Goal: Task Accomplishment & Management: Use online tool/utility

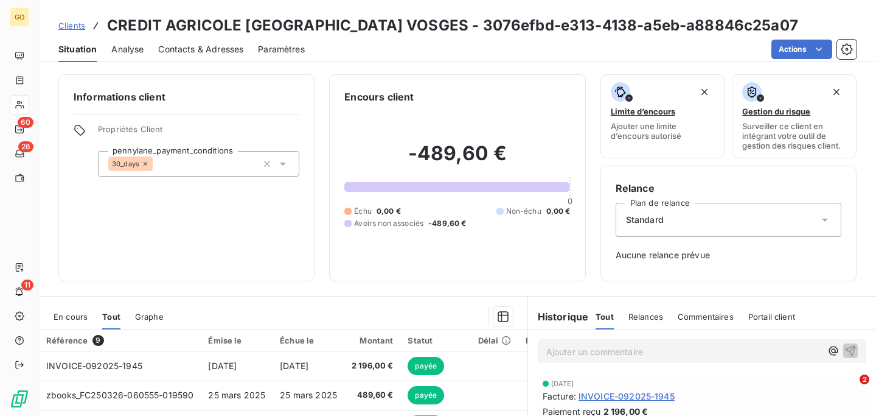
scroll to position [145, 0]
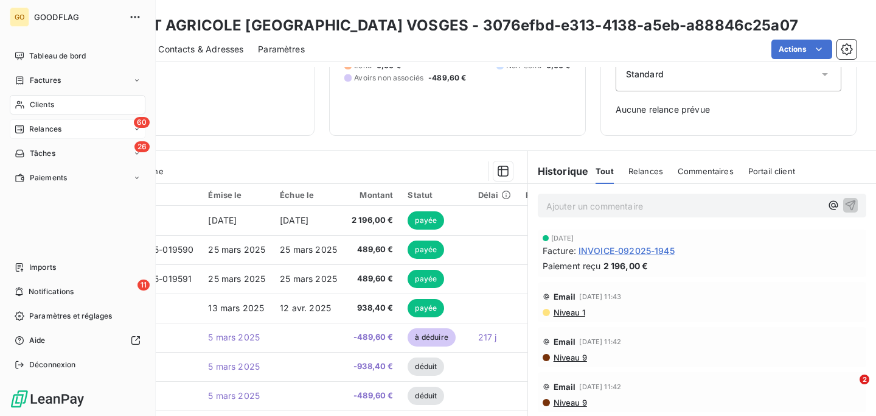
click at [41, 131] on span "Relances" at bounding box center [45, 128] width 32 height 11
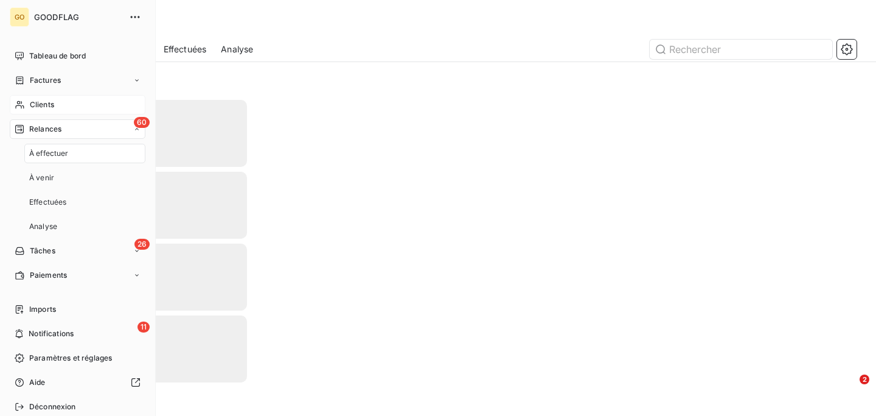
click at [44, 102] on span "Clients" at bounding box center [42, 104] width 24 height 11
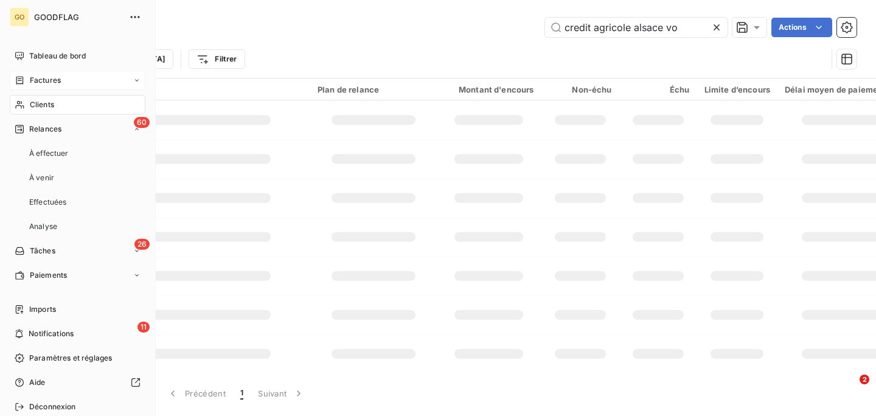
click at [44, 83] on span "Factures" at bounding box center [45, 80] width 31 height 11
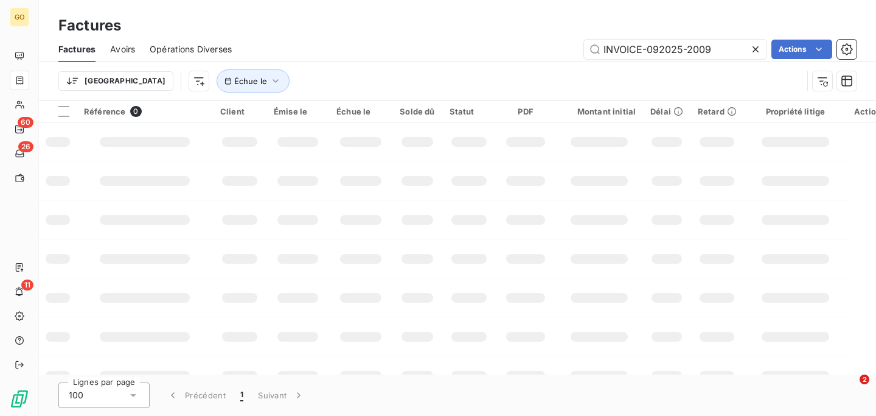
click at [602, 29] on div "Factures" at bounding box center [457, 26] width 837 height 22
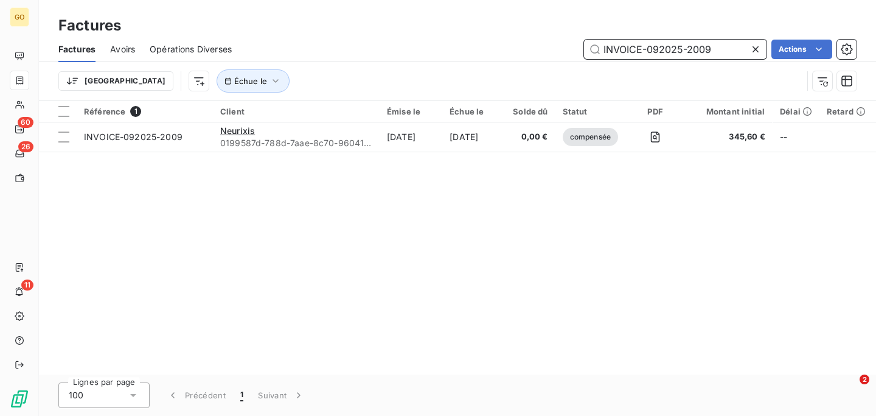
click at [614, 51] on input "INVOICE-092025-2009" at bounding box center [675, 49] width 183 height 19
paste input "1941"
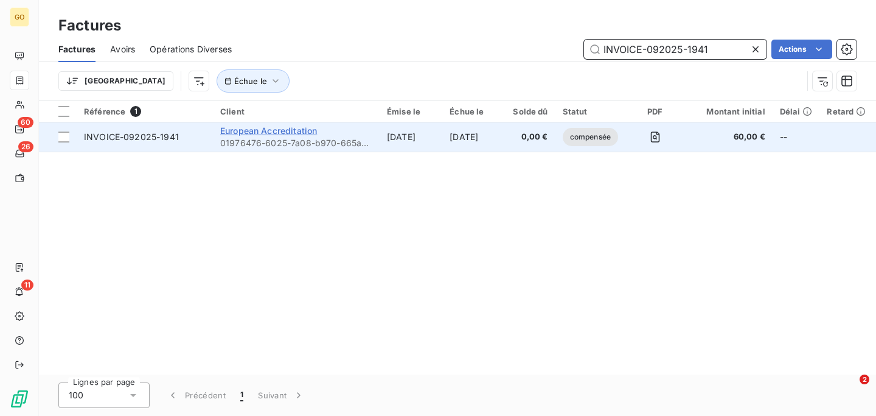
type input "INVOICE-092025-1941"
click at [257, 133] on span "European Accreditation" at bounding box center [268, 130] width 97 height 10
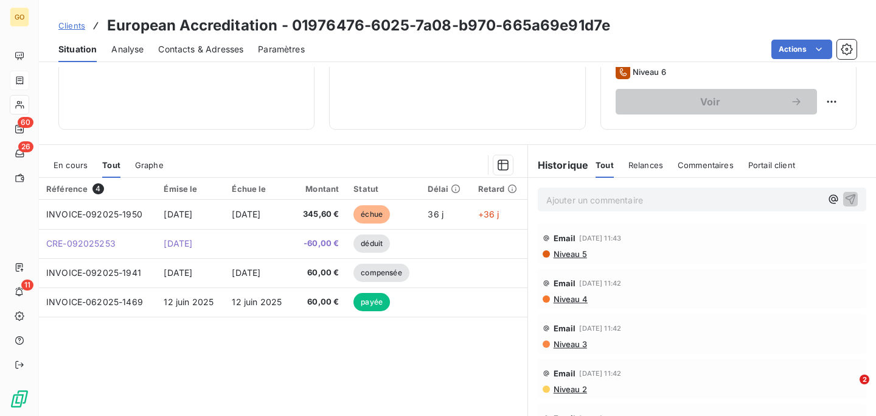
scroll to position [195, 0]
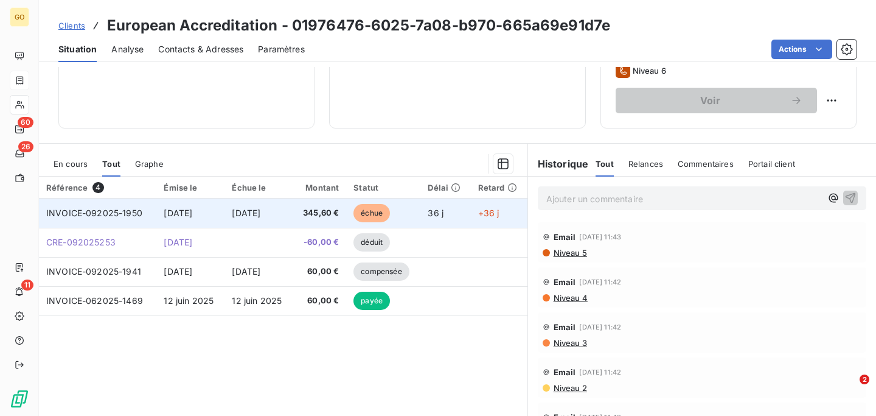
click at [108, 214] on span "INVOICE-092025-1950" at bounding box center [94, 212] width 96 height 10
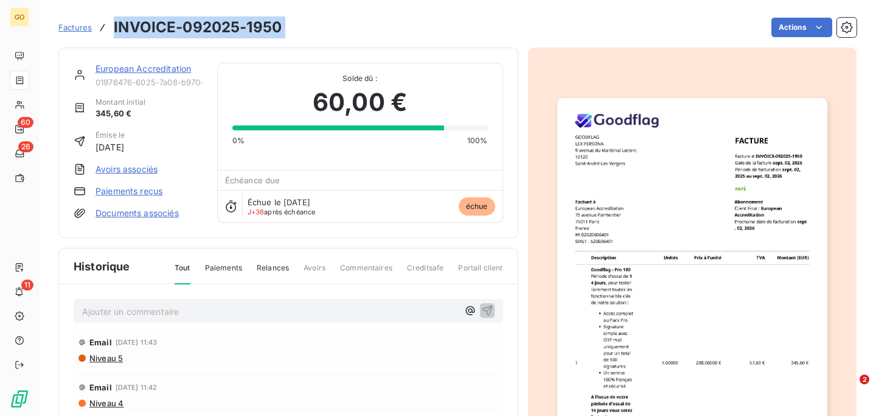
drag, startPoint x: 114, startPoint y: 25, endPoint x: 304, endPoint y: 29, distance: 190.5
click at [304, 29] on div "Factures INVOICE-092025-1950 Actions" at bounding box center [457, 28] width 798 height 26
copy section "INVOICE-092025-1950 Actions"
click at [77, 29] on span "Factures" at bounding box center [74, 28] width 33 height 10
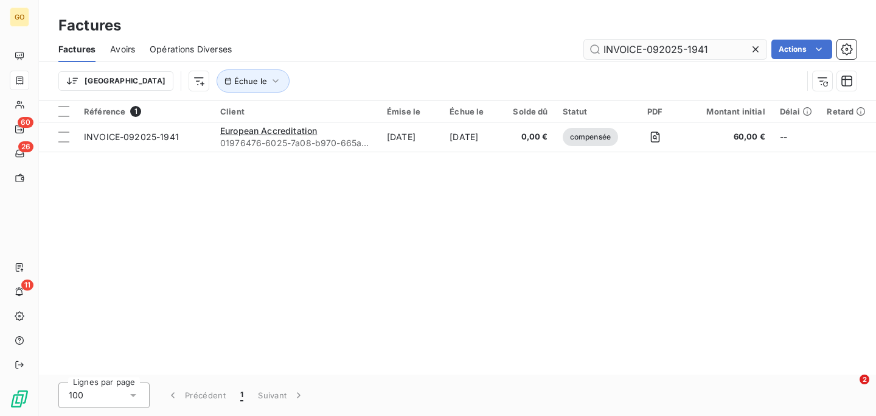
click at [649, 49] on input "INVOICE-092025-1941" at bounding box center [675, 49] width 183 height 19
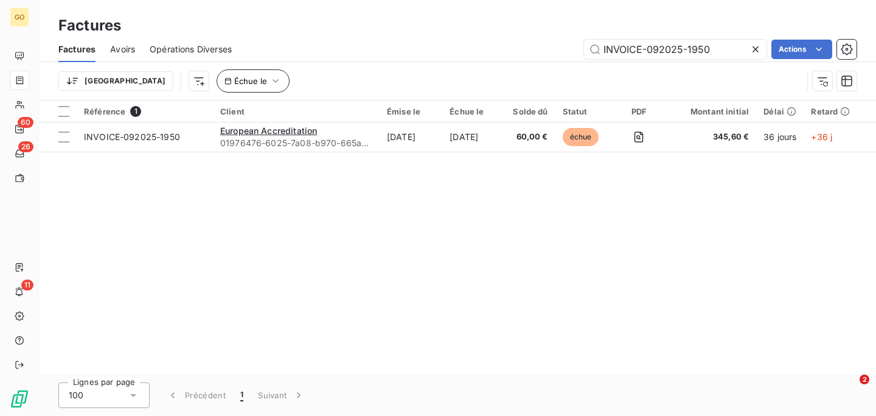
type input "INVOICE-092025-1950"
click at [270, 78] on icon "button" at bounding box center [276, 81] width 12 height 12
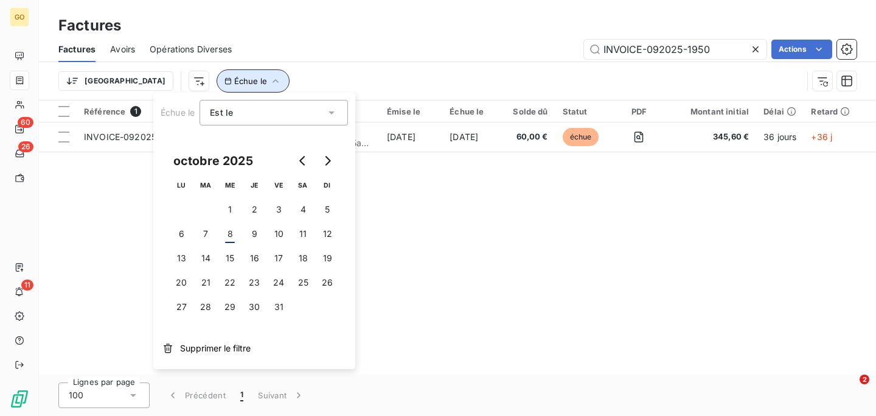
click at [270, 78] on icon "button" at bounding box center [276, 81] width 12 height 12
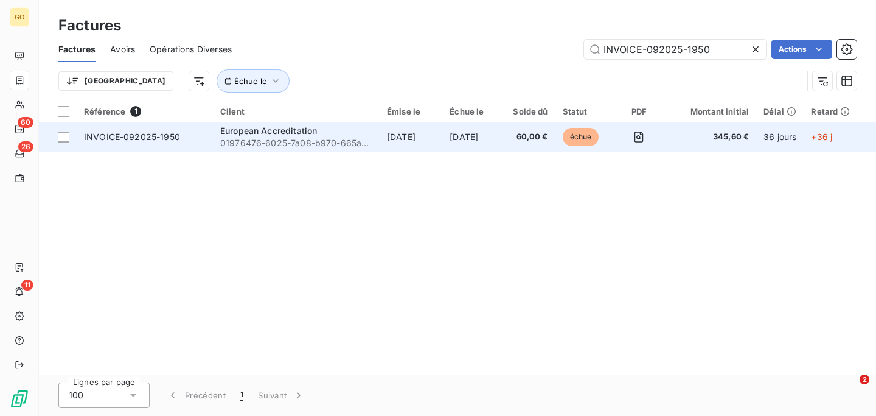
click at [352, 132] on div "European Accreditation" at bounding box center [296, 131] width 152 height 12
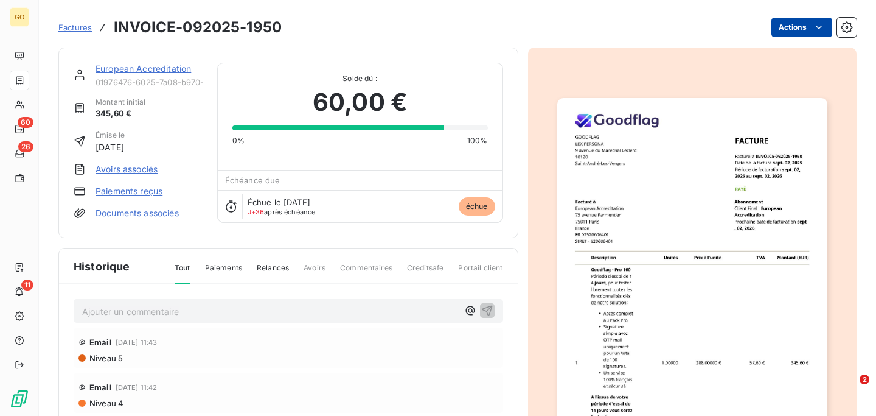
click at [827, 30] on html "GO 60 26 11 Factures INVOICE-092025-1950 Actions European Accreditation 0197647…" at bounding box center [438, 208] width 876 height 416
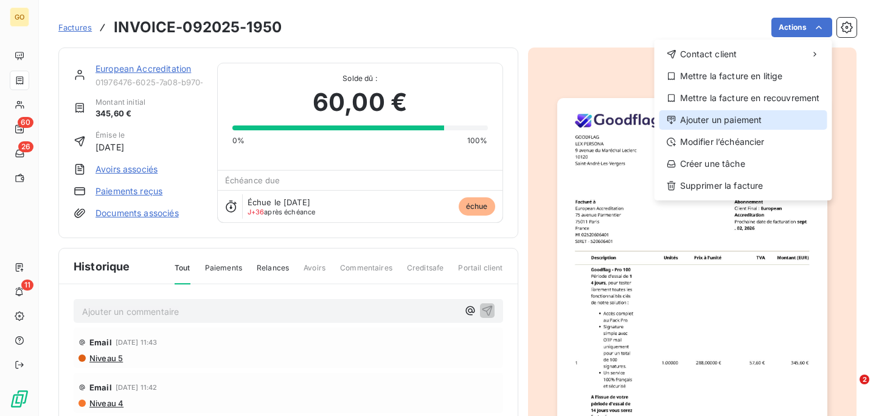
click at [695, 117] on div "Ajouter un paiement" at bounding box center [743, 119] width 168 height 19
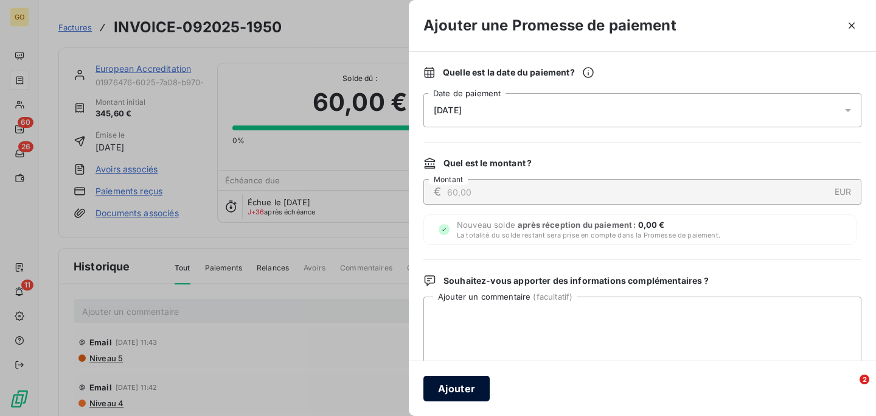
click at [465, 388] on button "Ajouter" at bounding box center [456, 388] width 66 height 26
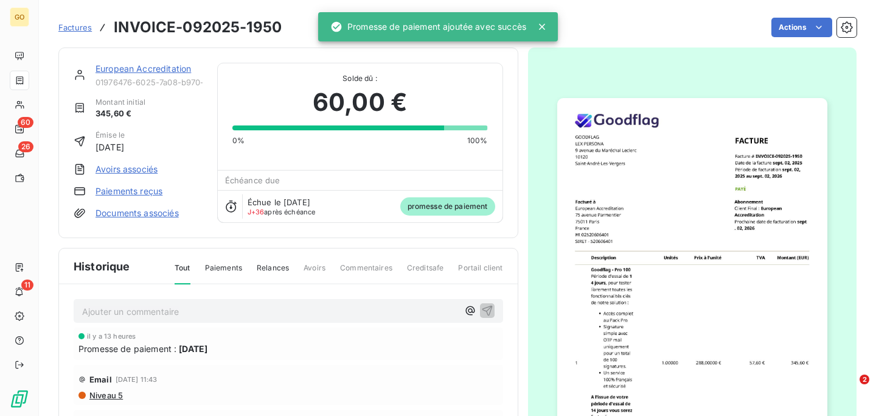
click at [76, 29] on span "Factures" at bounding box center [74, 28] width 33 height 10
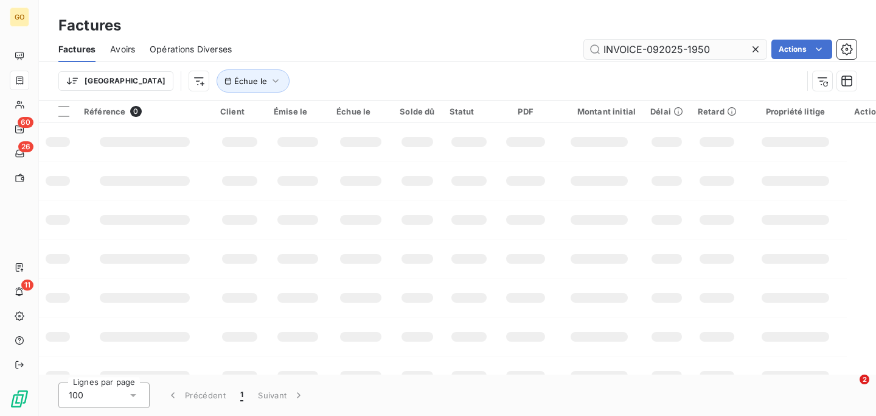
click at [689, 44] on input "INVOICE-092025-1950" at bounding box center [675, 49] width 183 height 19
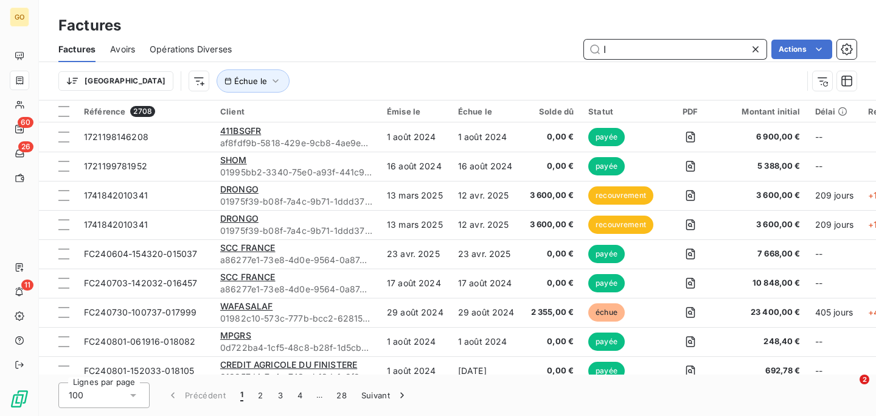
paste input "NVOICE-092025-1970"
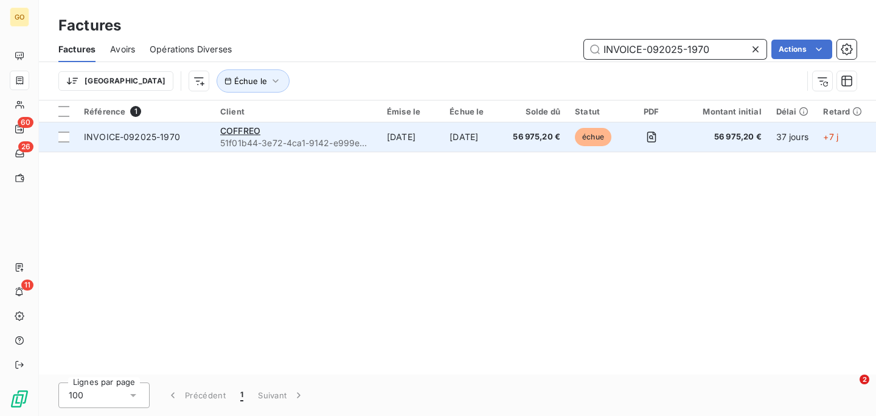
type input "INVOICE-092025-1970"
click at [369, 133] on div "COFFREO" at bounding box center [296, 131] width 152 height 12
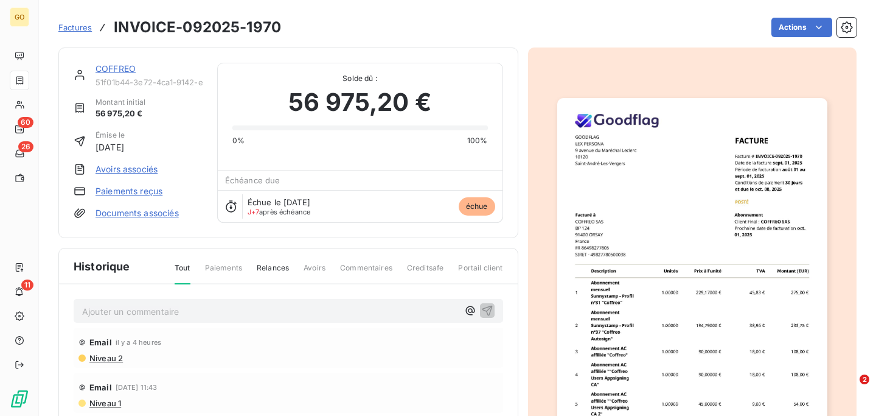
click at [770, 30] on div "Actions" at bounding box center [576, 27] width 561 height 19
click at [789, 29] on html "GO 60 26 11 Factures INVOICE-092025-1970 Actions COFFREO 51f01b44-3e72-4ca1-914…" at bounding box center [438, 208] width 876 height 416
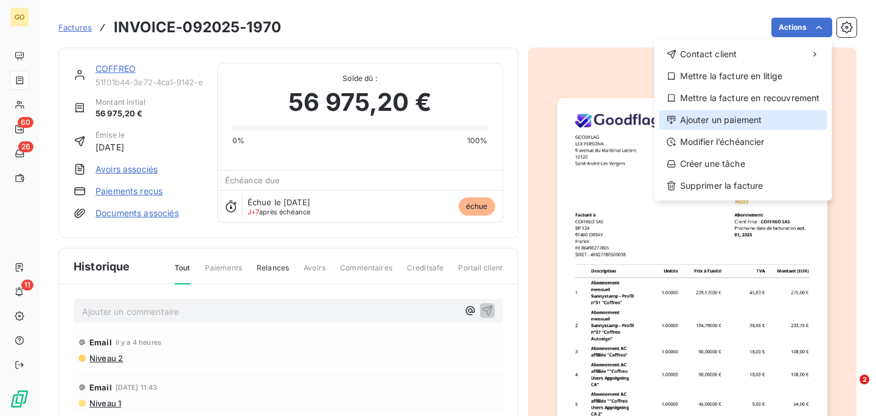
click at [722, 125] on div "Ajouter un paiement" at bounding box center [743, 119] width 168 height 19
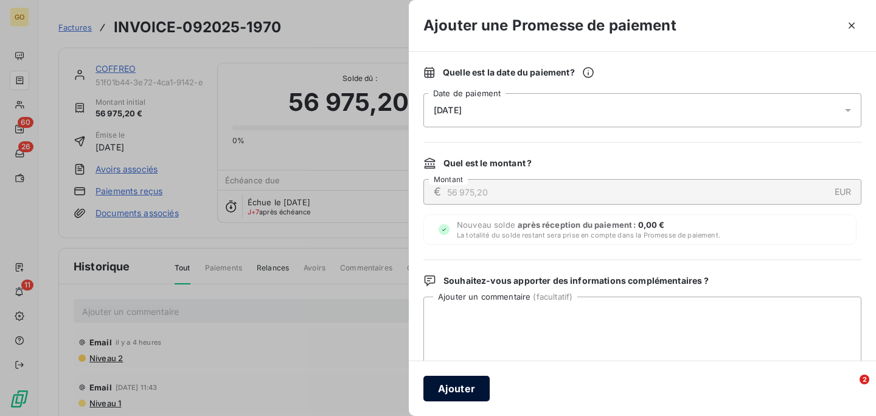
click at [445, 384] on button "Ajouter" at bounding box center [456, 388] width 66 height 26
